Goal: Navigation & Orientation: Find specific page/section

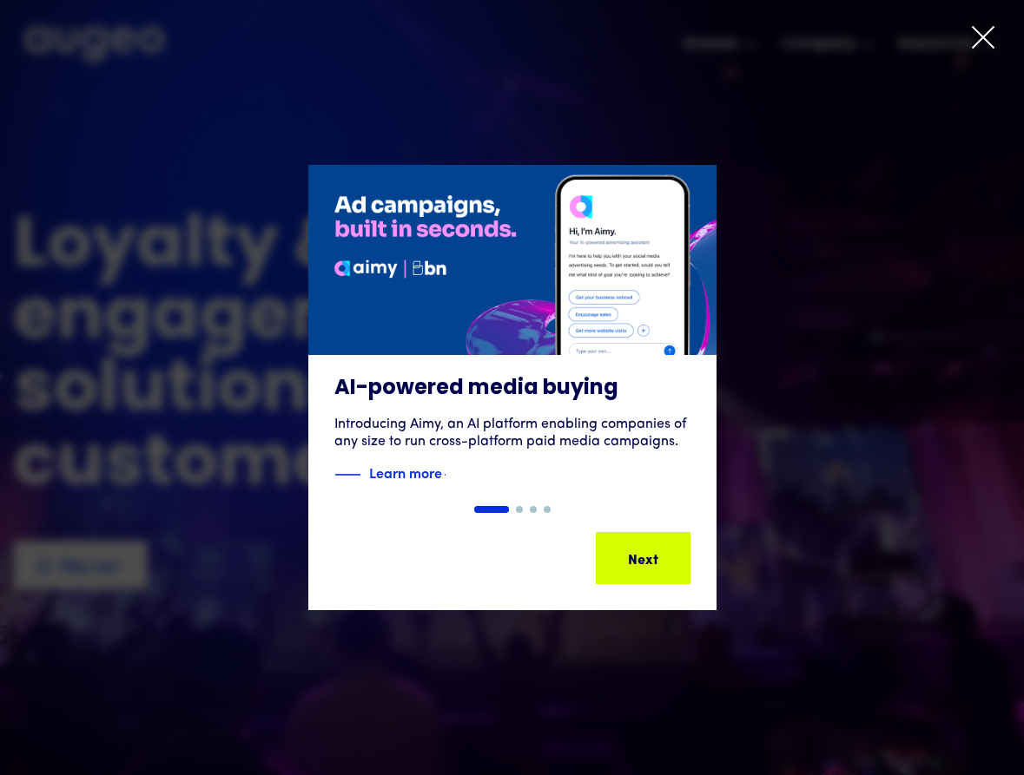
click at [982, 40] on icon at bounding box center [983, 37] width 26 height 26
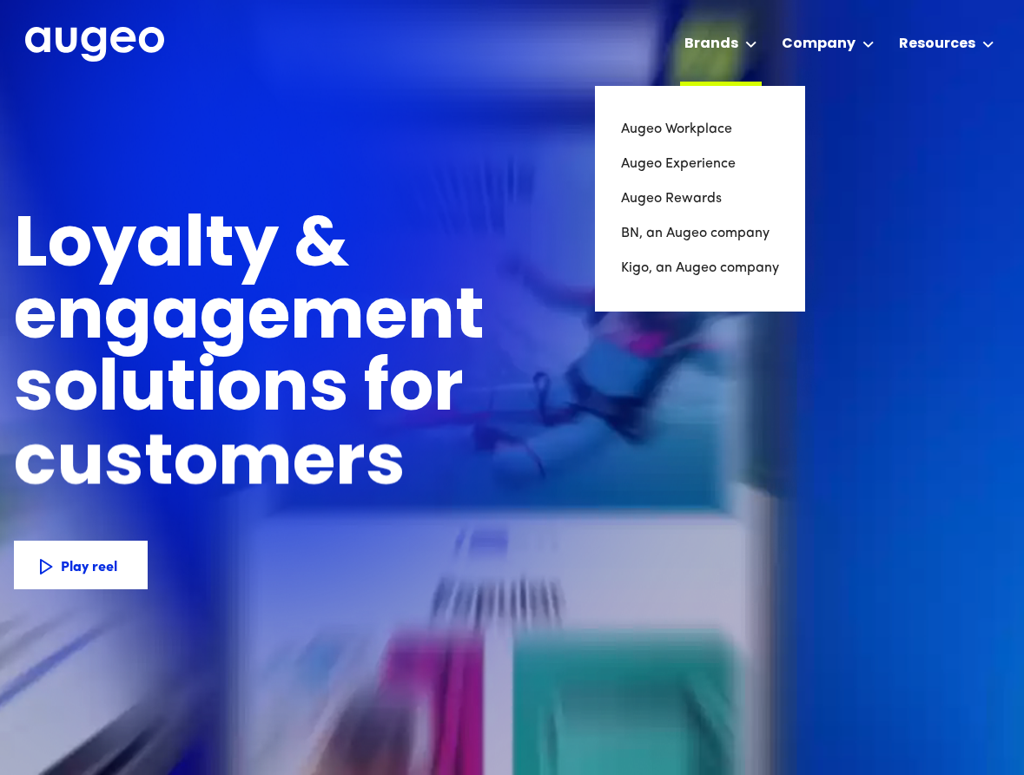
click at [726, 46] on div "Brands" at bounding box center [711, 44] width 54 height 21
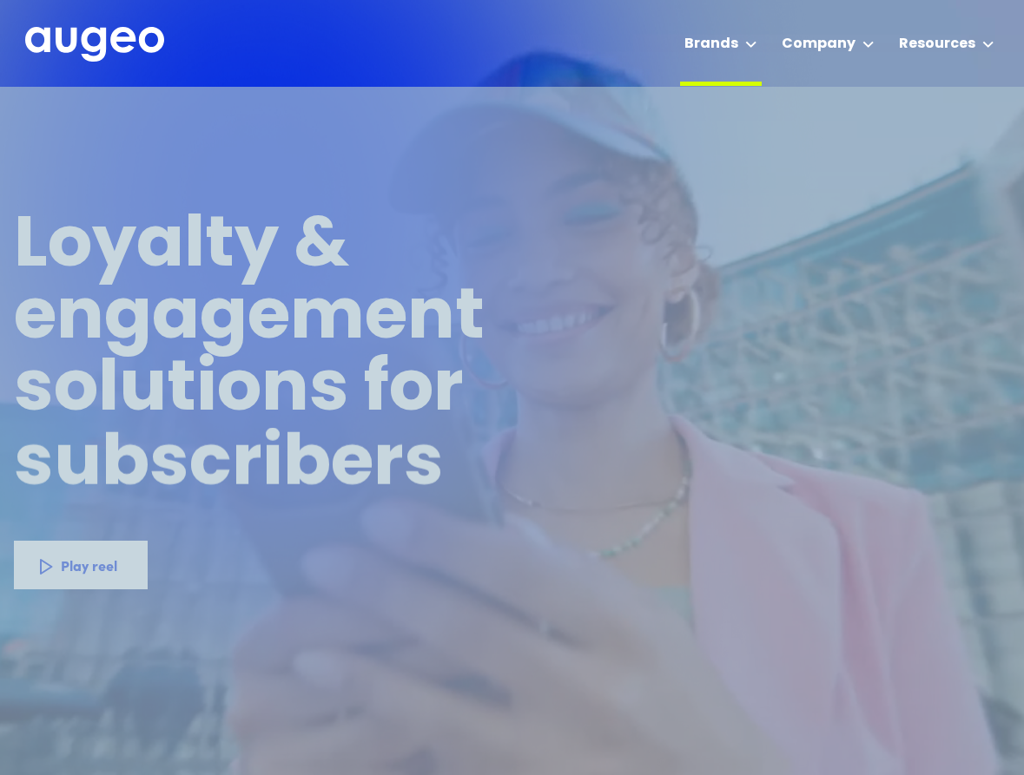
click at [753, 47] on icon at bounding box center [751, 44] width 12 height 7
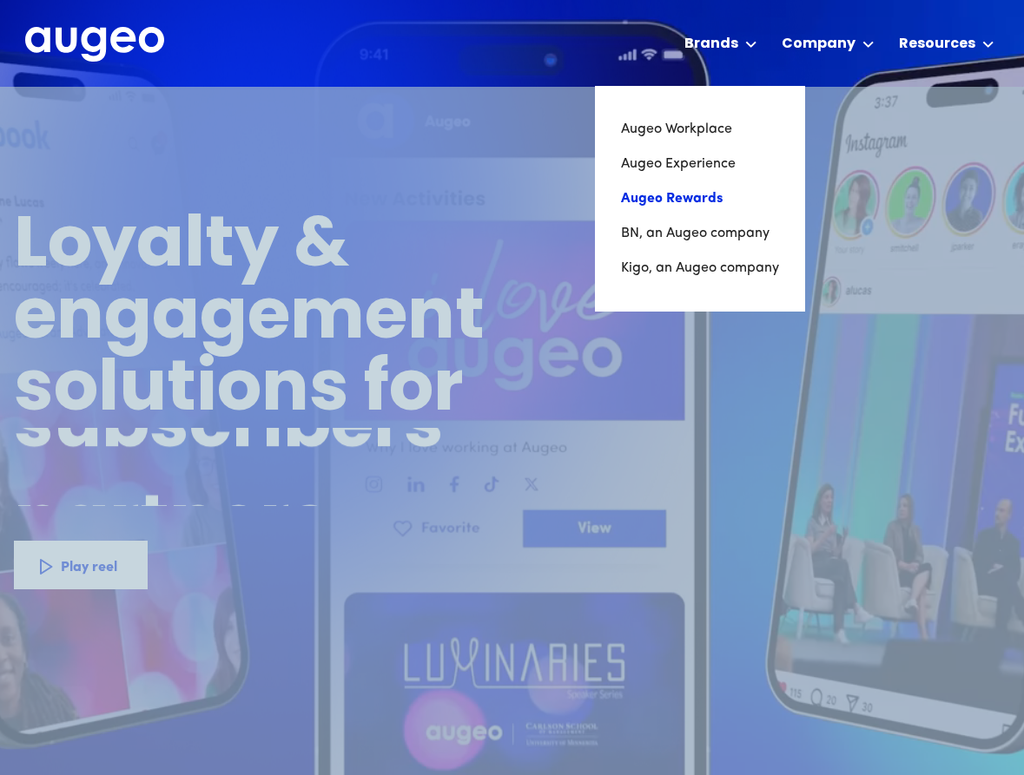
click at [710, 197] on link "Augeo Rewards" at bounding box center [700, 198] width 158 height 35
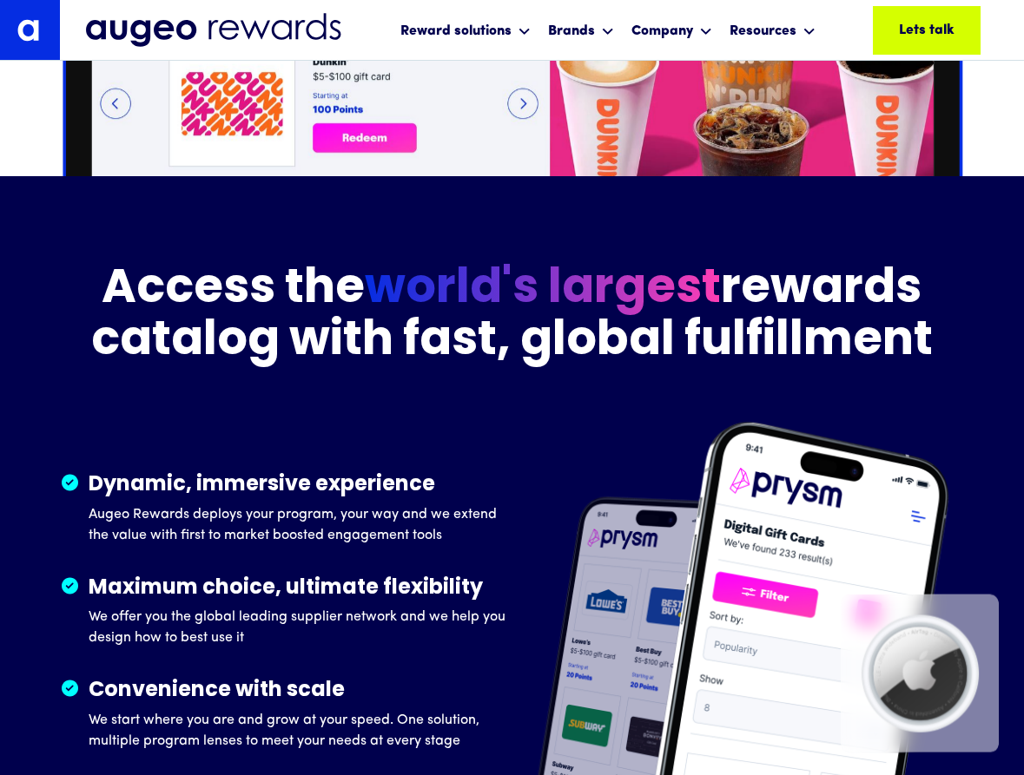
scroll to position [2375, 0]
